Goal: Navigation & Orientation: Find specific page/section

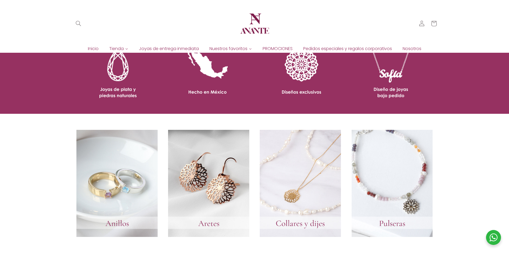
scroll to position [428, 0]
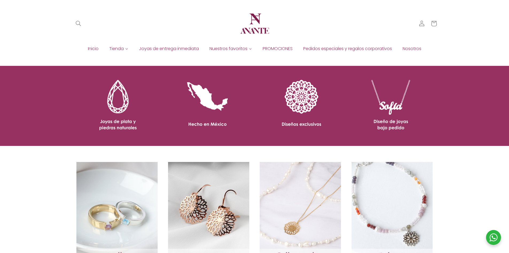
click at [248, 99] on link at bounding box center [162, 106] width 173 height 80
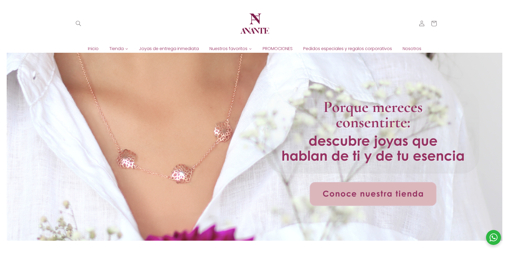
scroll to position [0, 0]
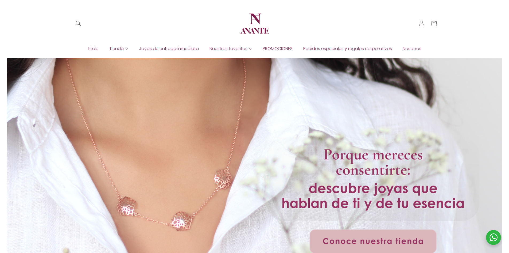
click at [245, 110] on div at bounding box center [254, 173] width 393 height 230
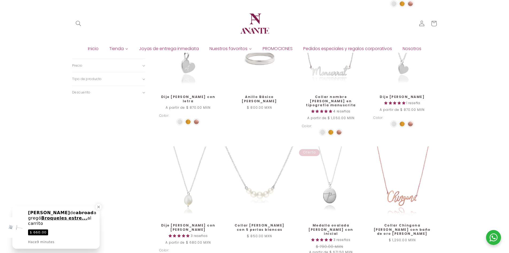
scroll to position [337, 0]
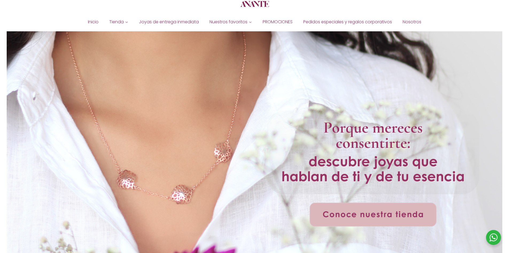
scroll to position [53, 0]
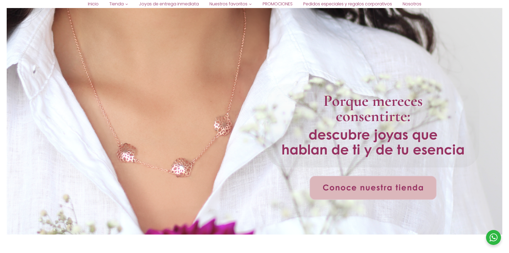
click at [216, 129] on div at bounding box center [254, 120] width 393 height 230
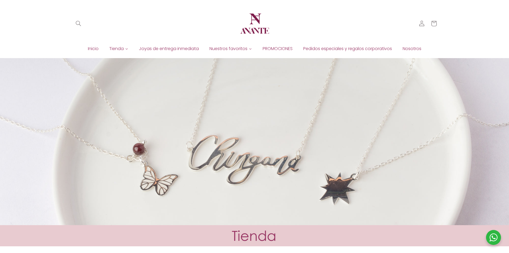
click at [242, 22] on img at bounding box center [255, 23] width 32 height 32
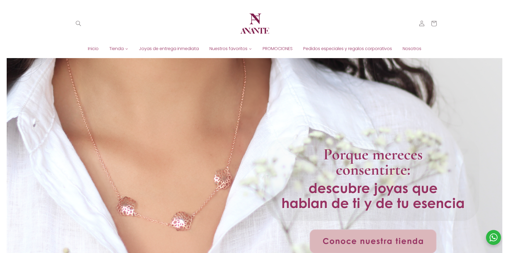
click at [264, 137] on div at bounding box center [254, 173] width 393 height 230
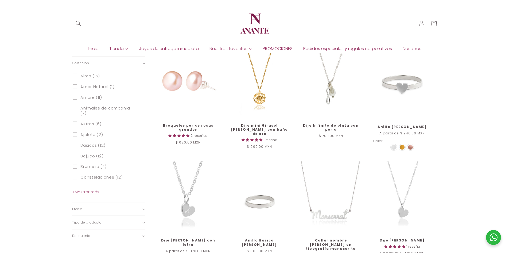
scroll to position [187, 0]
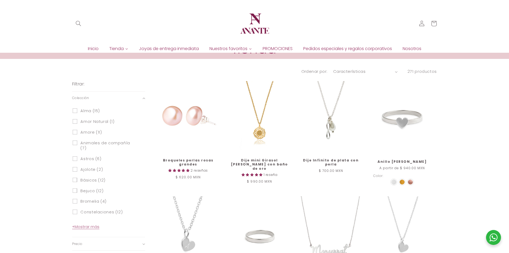
click at [272, 47] on span "PROMOCIONES" at bounding box center [278, 49] width 30 height 6
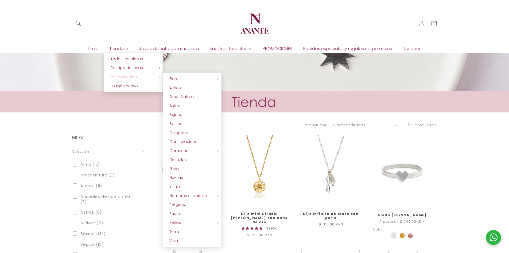
click at [121, 78] on span "Por colección" at bounding box center [124, 76] width 26 height 5
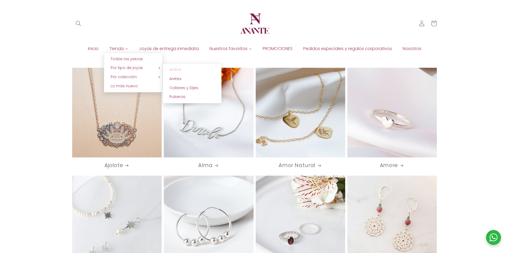
click at [174, 69] on span "Anillos" at bounding box center [176, 69] width 12 height 5
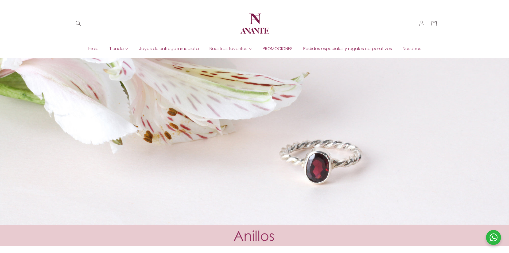
click at [242, 22] on img at bounding box center [255, 23] width 32 height 32
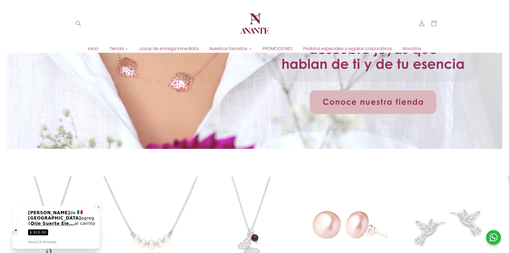
scroll to position [107, 0]
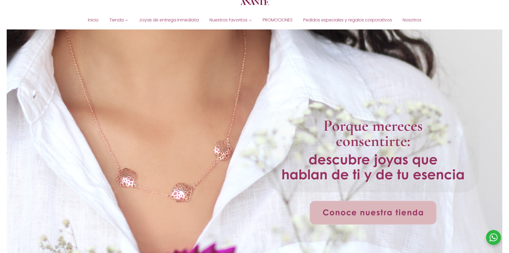
scroll to position [53, 0]
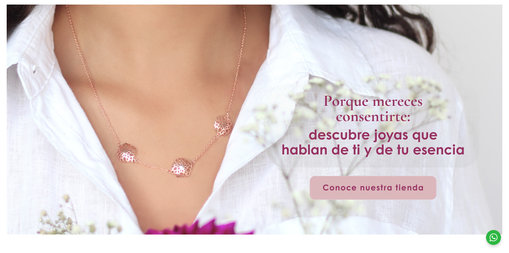
click at [225, 156] on div at bounding box center [254, 120] width 393 height 230
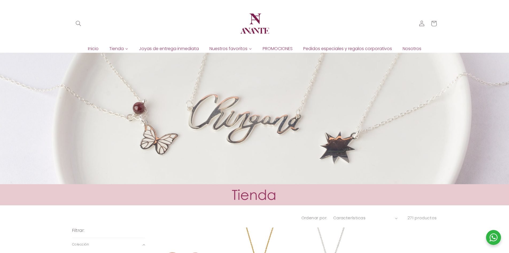
scroll to position [27, 0]
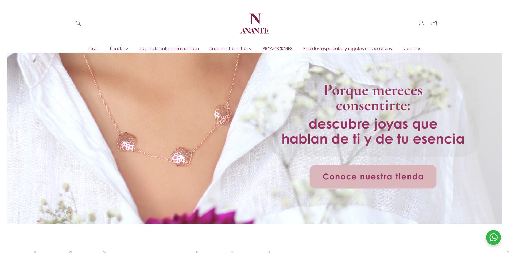
scroll to position [41, 0]
